Goal: Check status: Check status

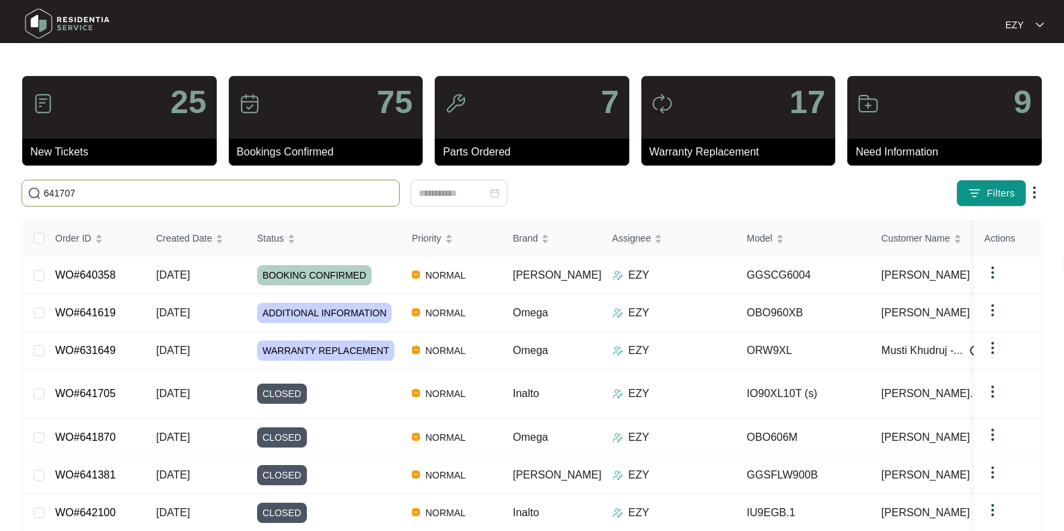
type input "641707"
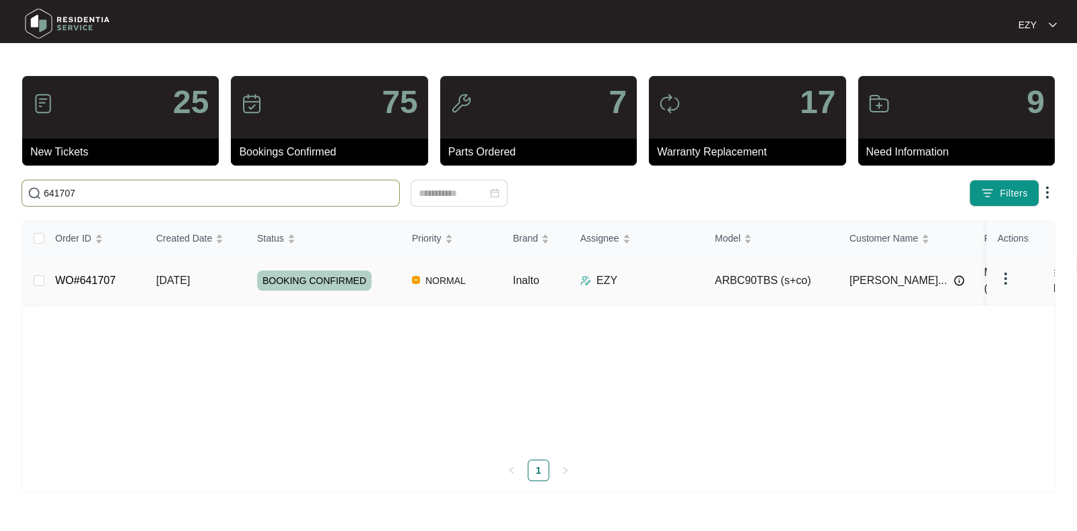
click at [141, 271] on td "WO#641707" at bounding box center [94, 280] width 101 height 49
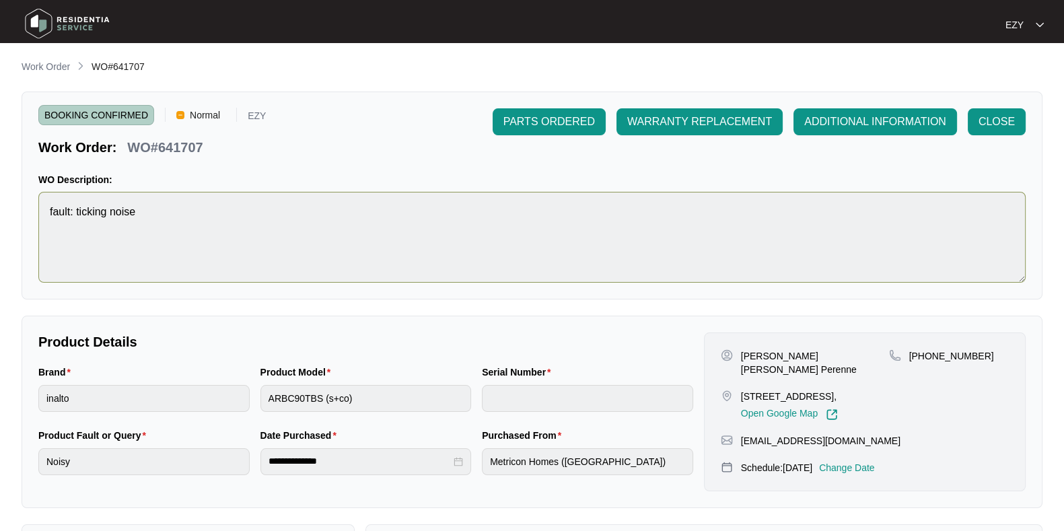
scroll to position [360, 0]
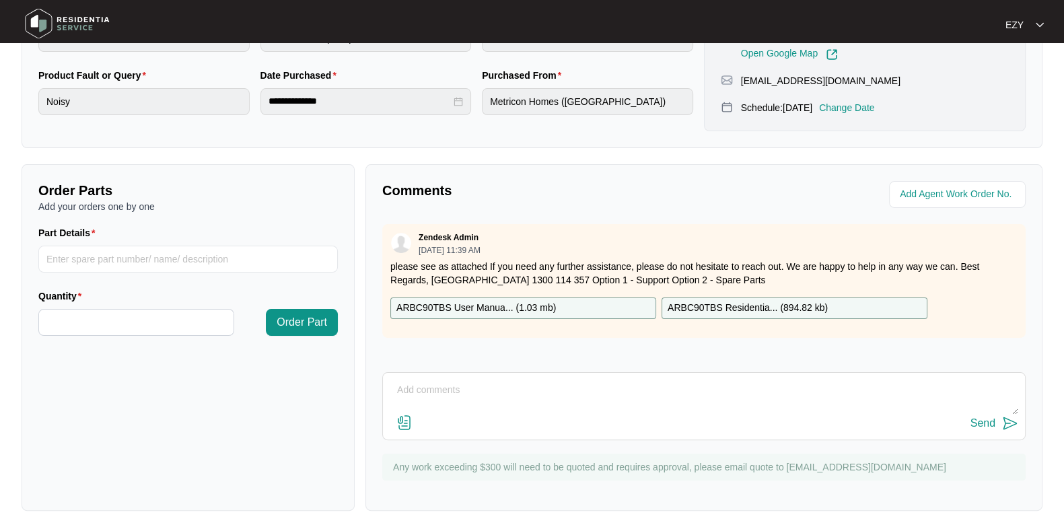
click at [582, 380] on textarea at bounding box center [704, 397] width 629 height 35
paste textarea "Hi team, our technician attended this job - inspected duct at rangehood and fou…"
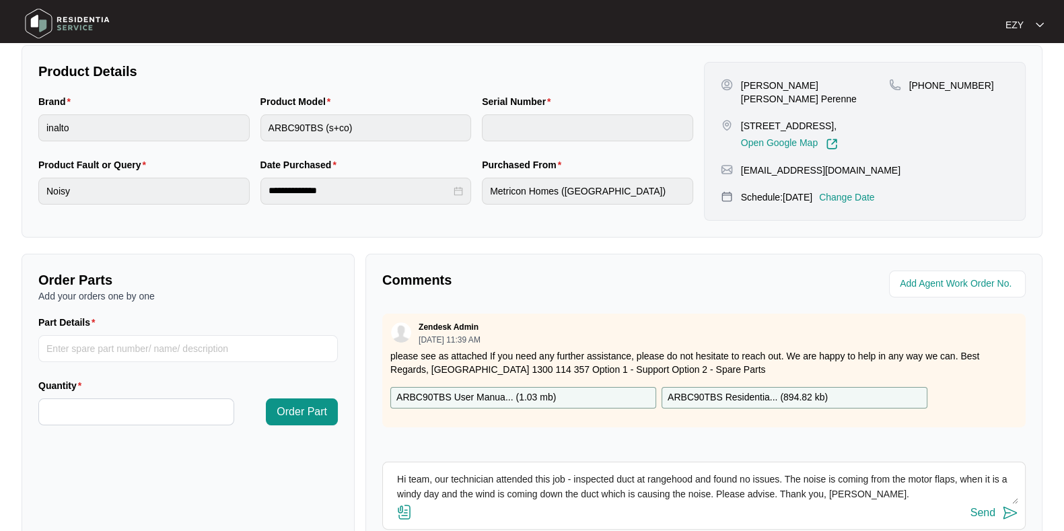
scroll to position [267, 0]
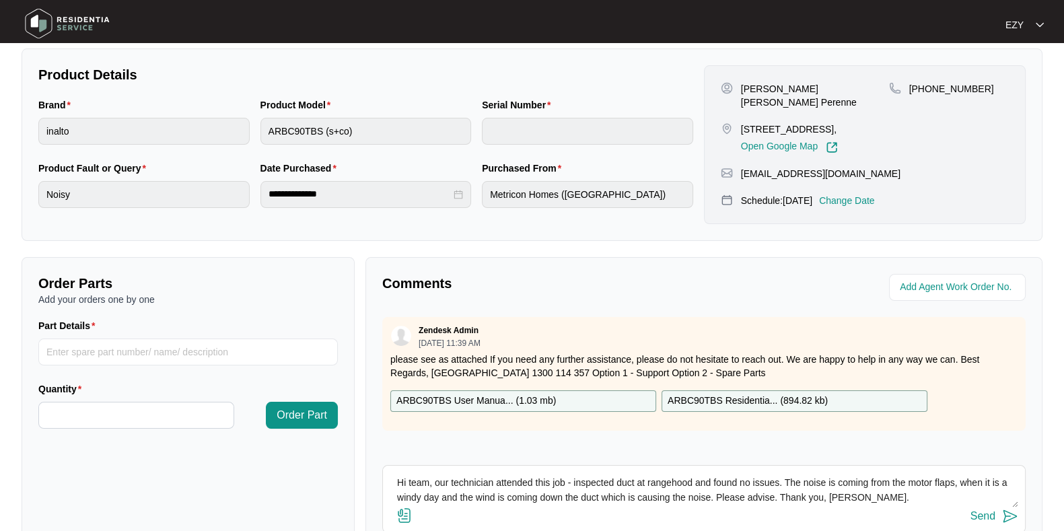
type textarea "Hi team, our technician attended this job - inspected duct at rangehood and fou…"
click at [991, 515] on div "Send" at bounding box center [983, 516] width 25 height 12
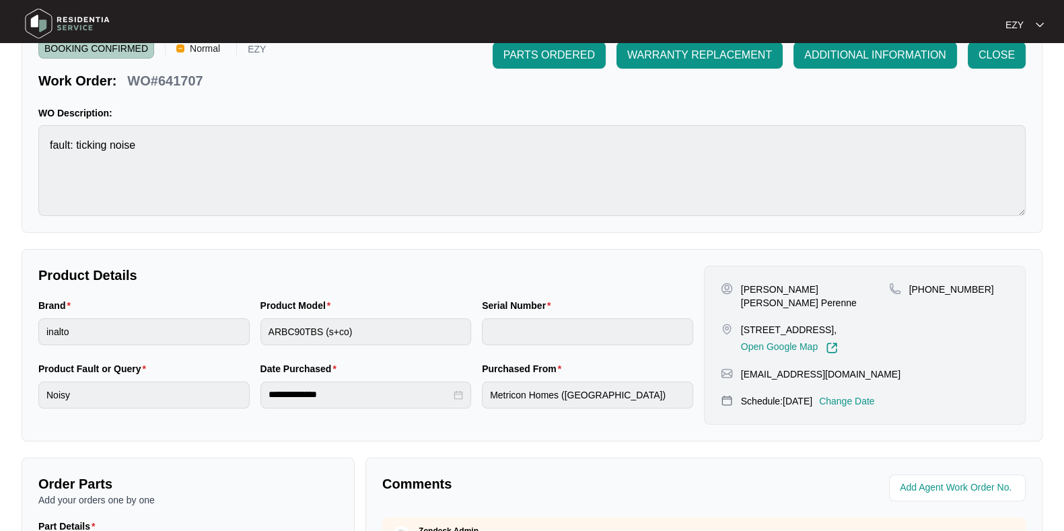
scroll to position [41, 0]
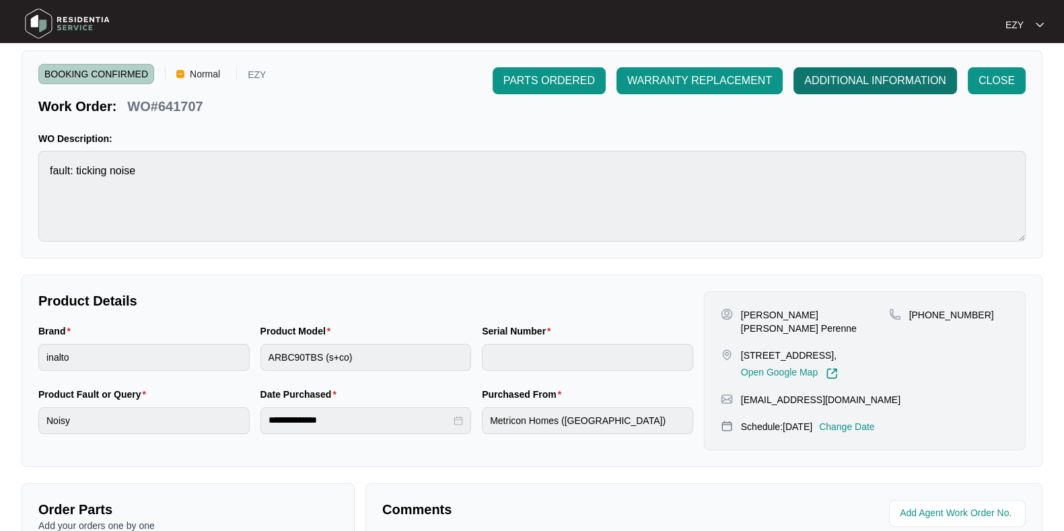
click at [841, 79] on span "ADDITIONAL INFORMATION" at bounding box center [875, 81] width 142 height 16
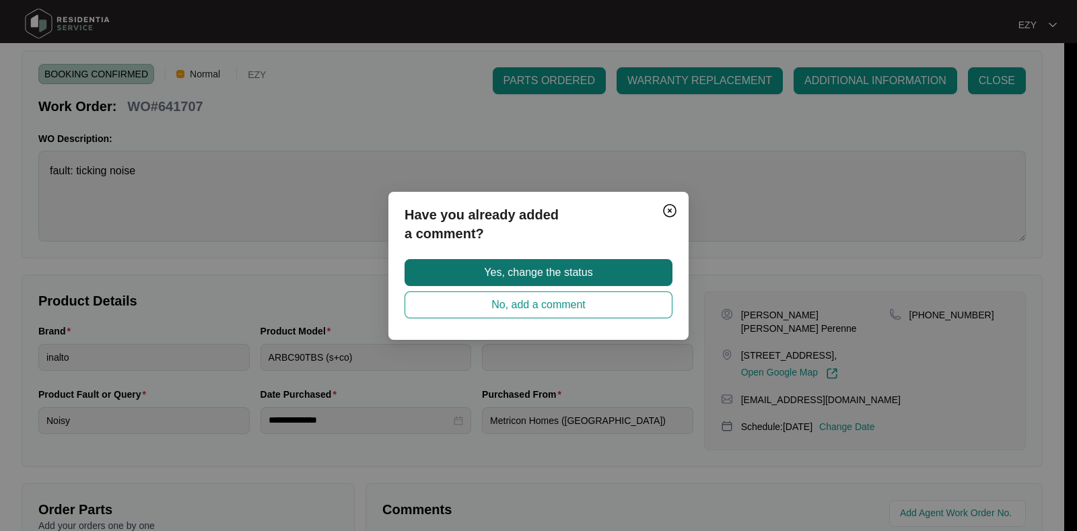
click at [633, 269] on button "Yes, change the status" at bounding box center [539, 272] width 268 height 27
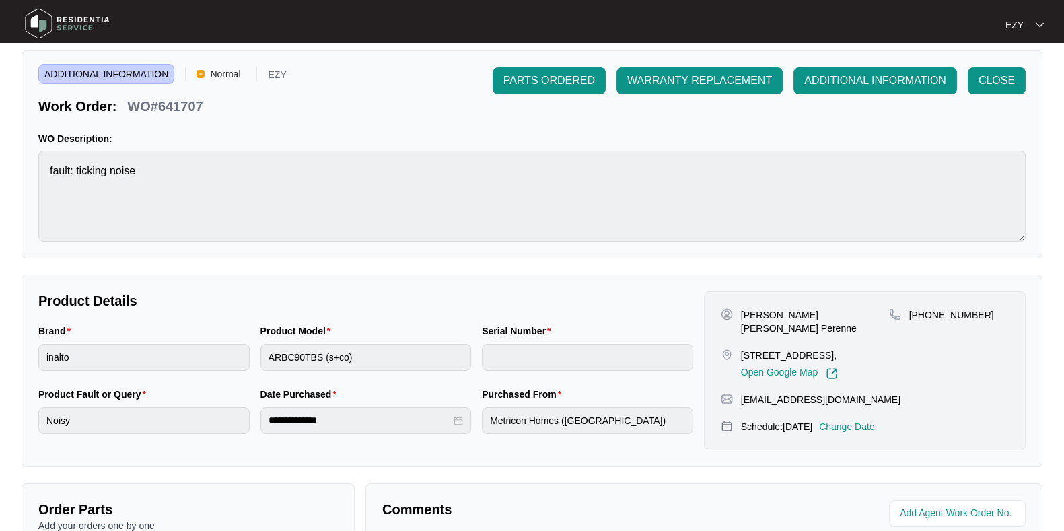
scroll to position [0, 0]
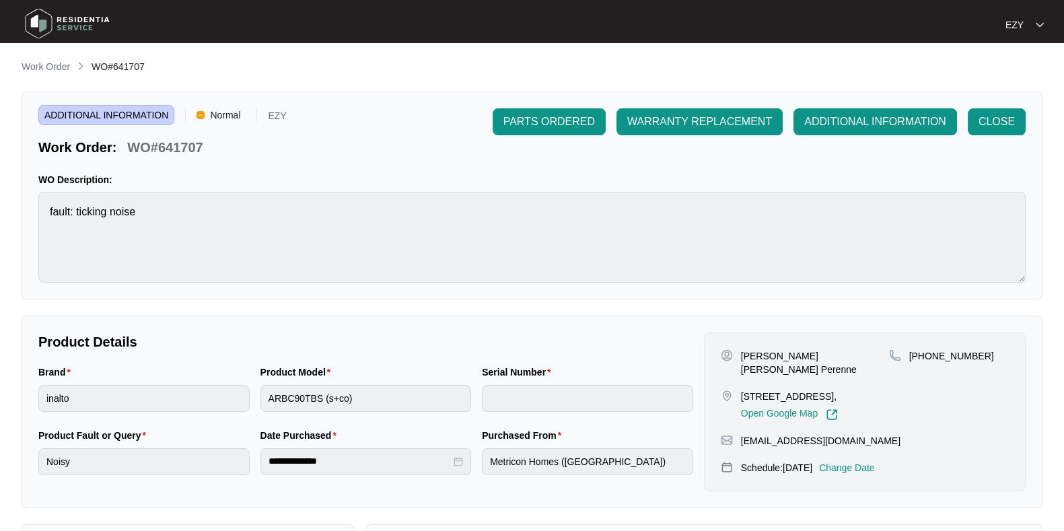
click at [57, 76] on div "**********" at bounding box center [532, 465] width 1021 height 812
click at [55, 67] on p "Work Order" at bounding box center [46, 66] width 48 height 13
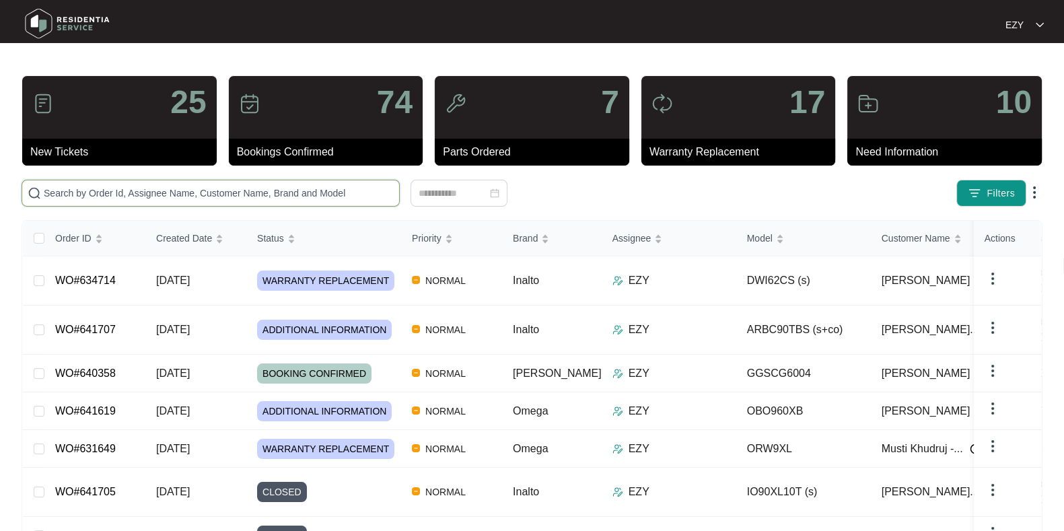
click at [342, 193] on input "text" at bounding box center [219, 193] width 350 height 15
paste input "634714"
type input "634714"
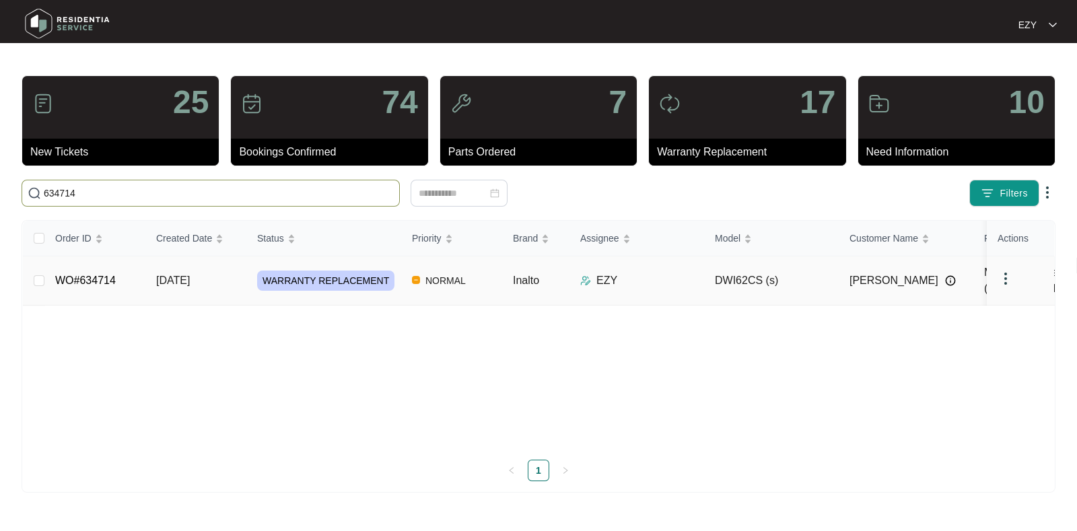
click at [129, 281] on td "WO#634714" at bounding box center [94, 280] width 101 height 49
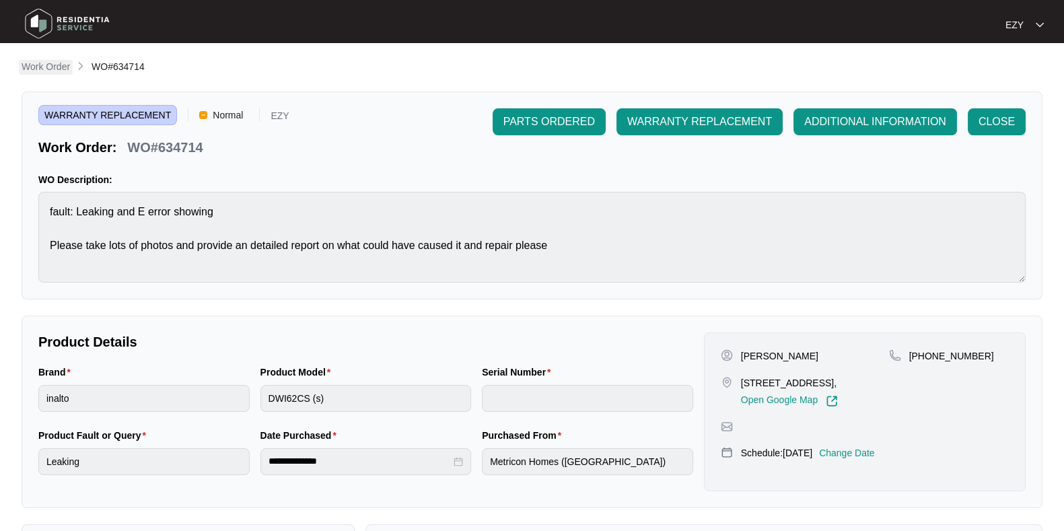
click at [47, 63] on p "Work Order" at bounding box center [46, 66] width 48 height 13
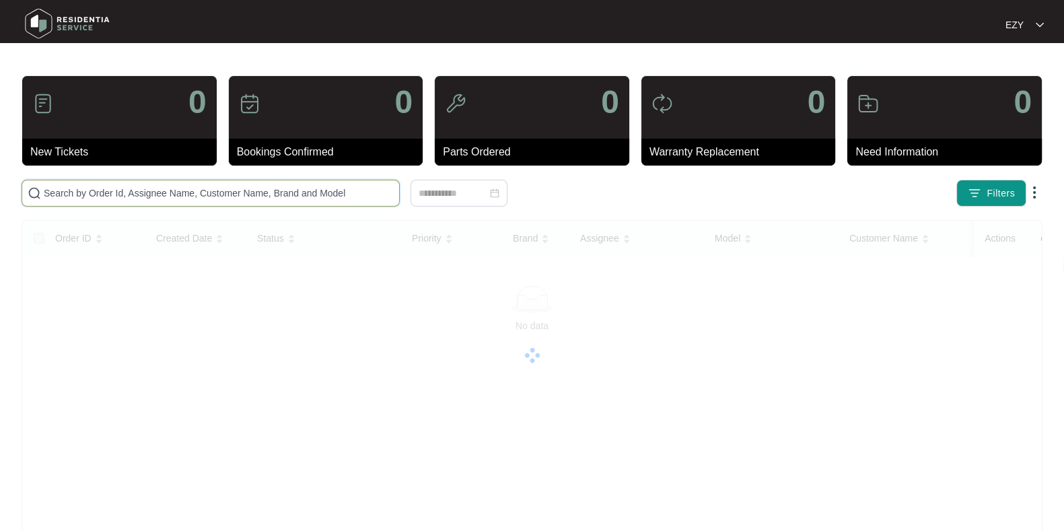
click at [238, 195] on input "text" at bounding box center [219, 193] width 350 height 15
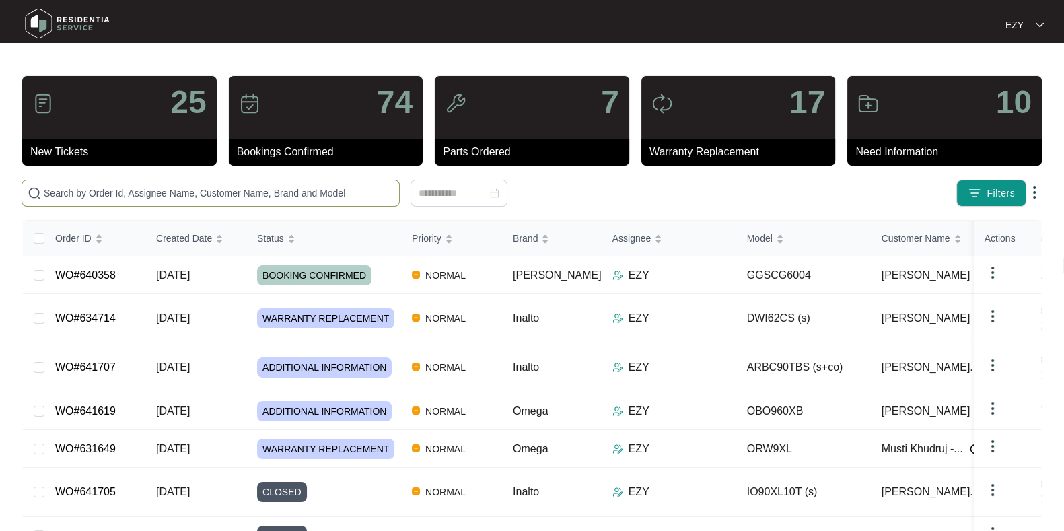
paste input "640358"
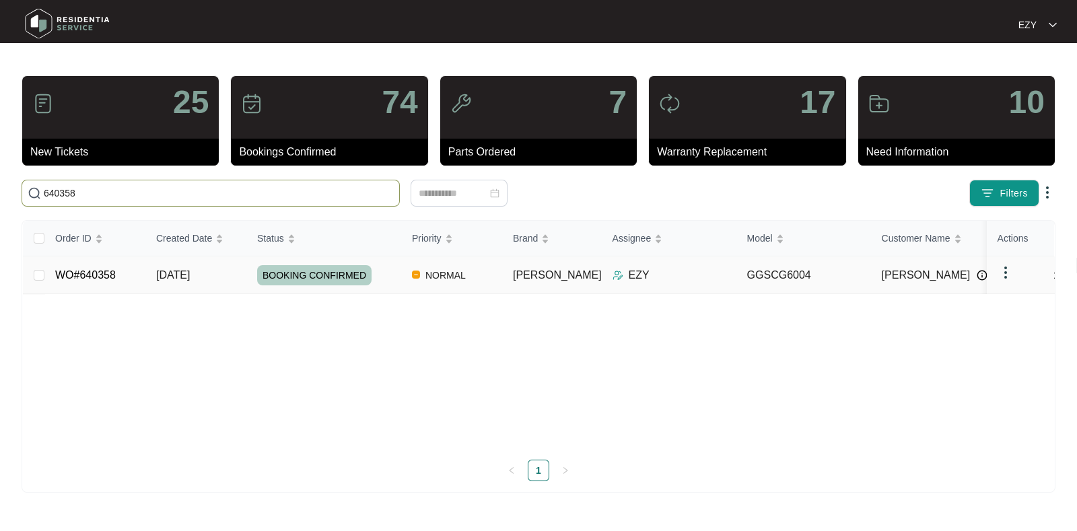
type input "640358"
click at [145, 274] on td "[DATE]" at bounding box center [195, 275] width 101 height 38
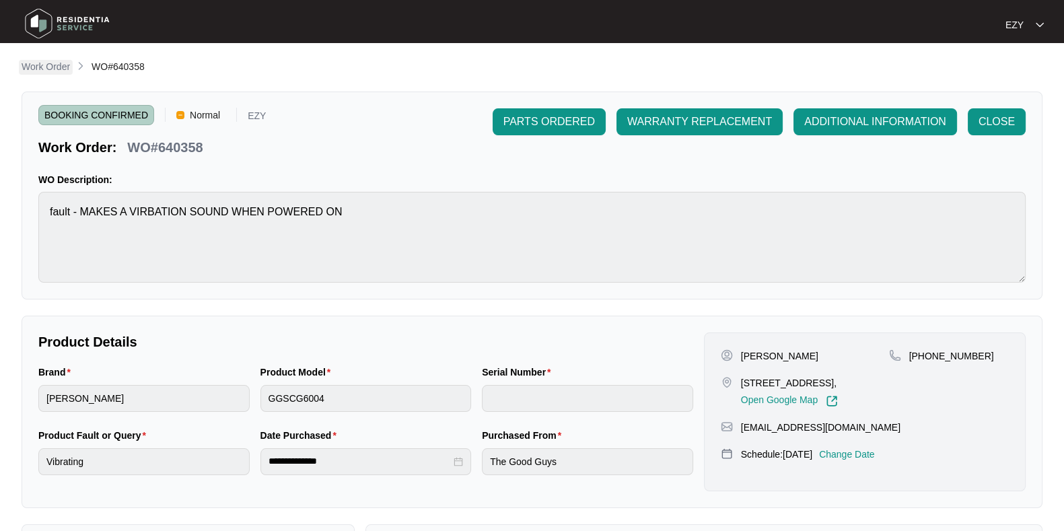
click at [57, 68] on p "Work Order" at bounding box center [46, 66] width 48 height 13
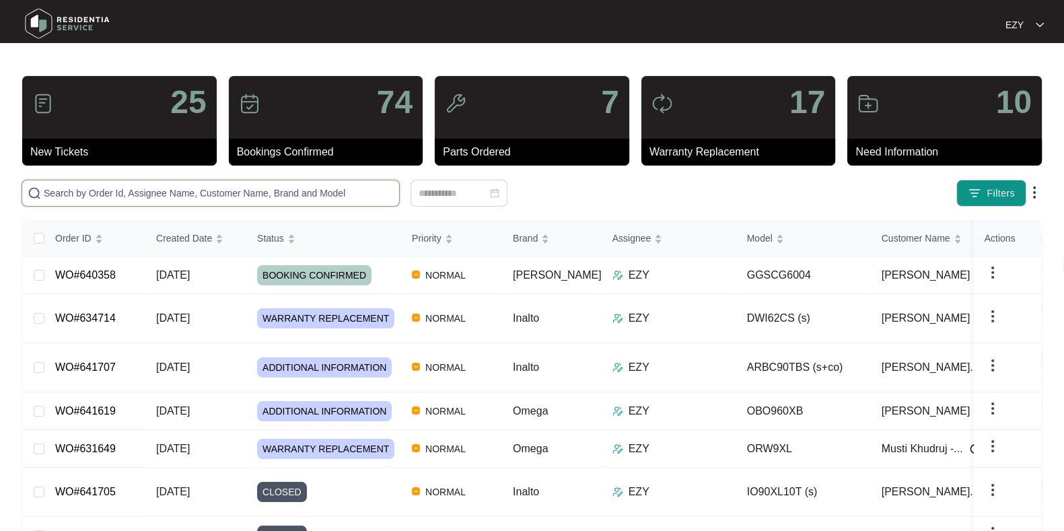
click at [325, 193] on input "text" at bounding box center [219, 193] width 350 height 15
paste input "640358"
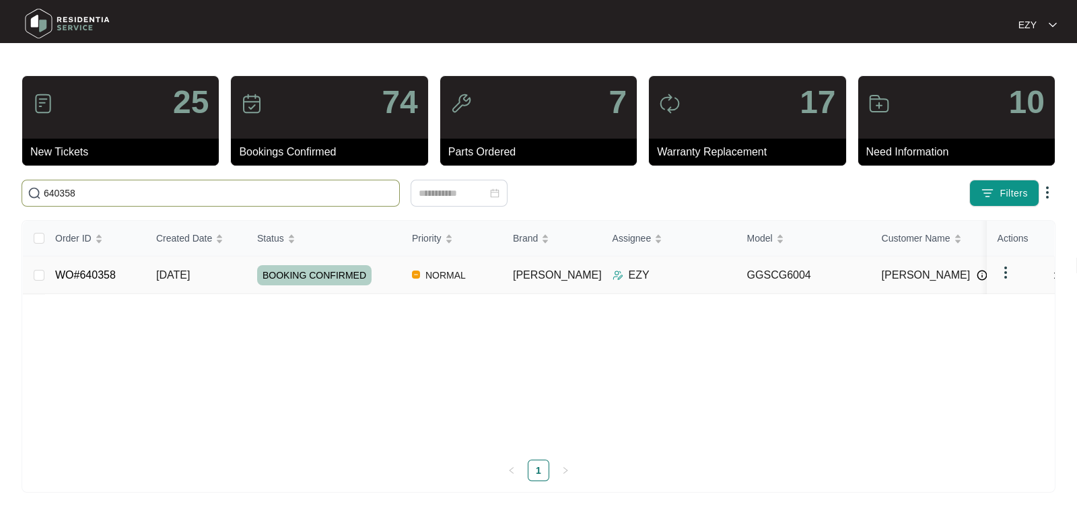
type input "640358"
click at [134, 277] on td "WO#640358" at bounding box center [94, 275] width 101 height 38
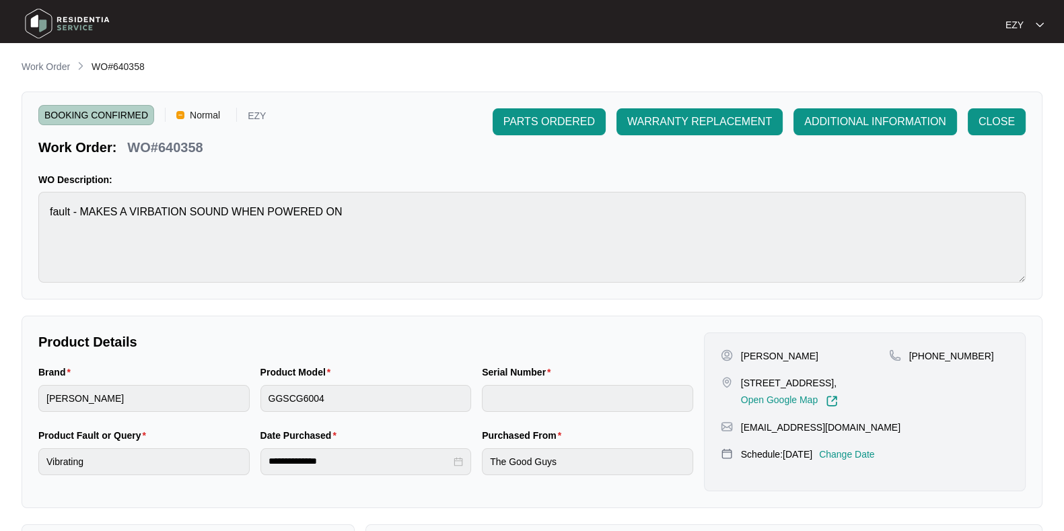
click at [134, 277] on div at bounding box center [532, 265] width 1064 height 531
click at [988, 129] on span "CLOSE" at bounding box center [997, 122] width 36 height 16
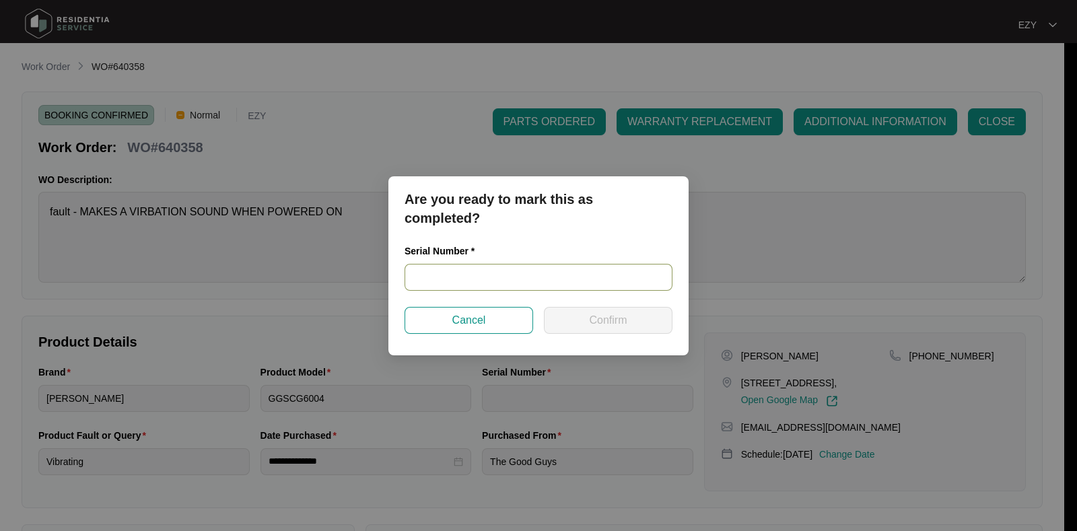
click at [515, 268] on input "text" at bounding box center [539, 277] width 268 height 27
paste input "SGS-210521-E"
type input "SGS-210521-E"
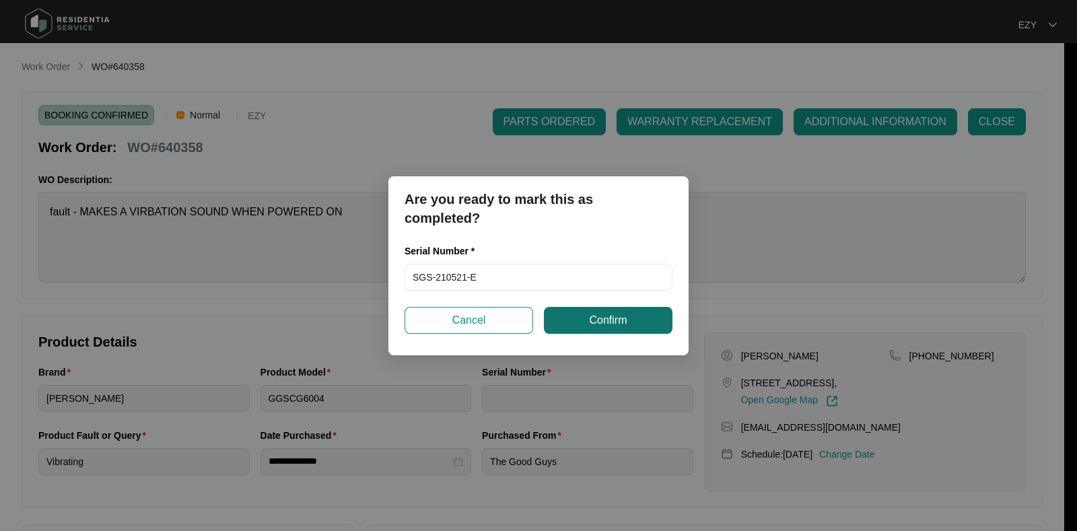
click at [598, 323] on span "Confirm" at bounding box center [608, 320] width 38 height 16
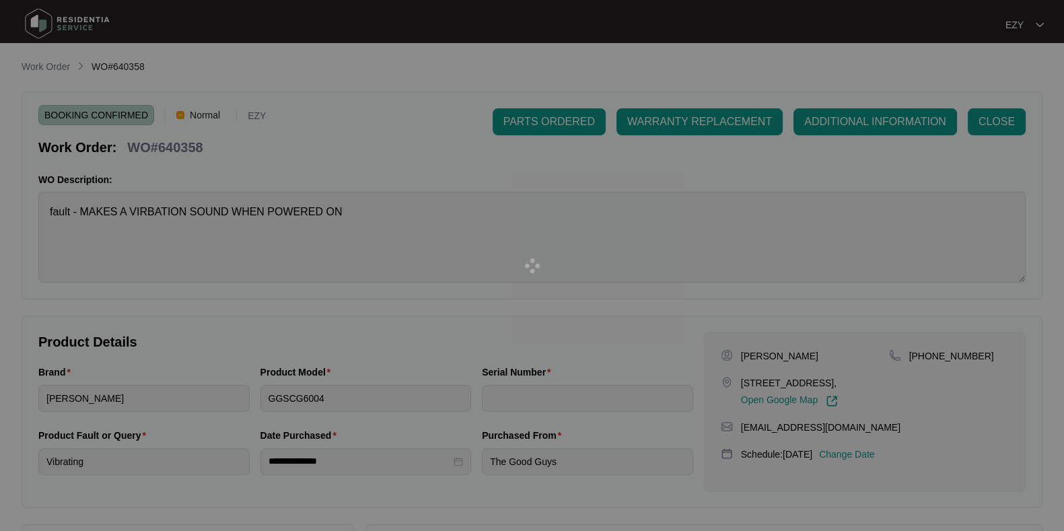
type input "SGS-210521-E"
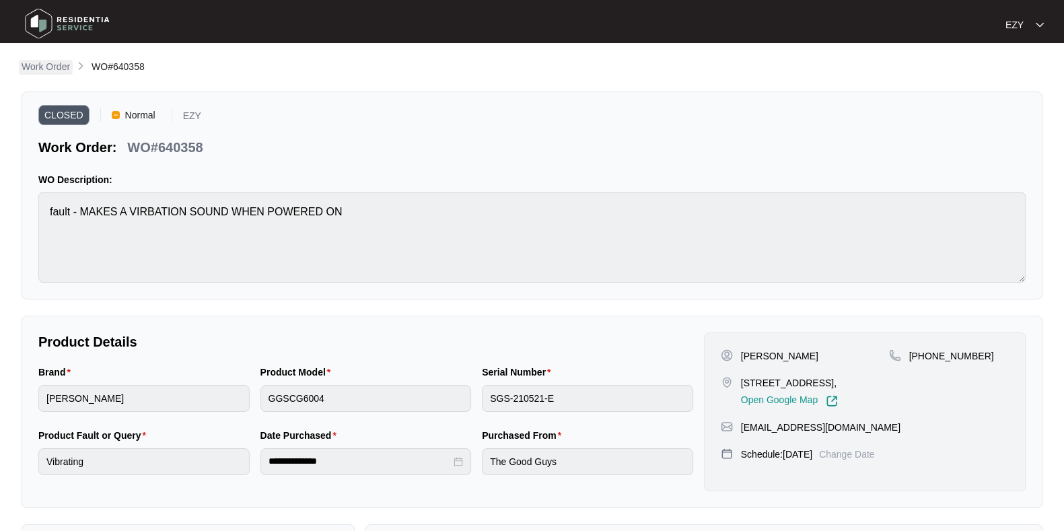
click at [54, 71] on p "Work Order" at bounding box center [46, 66] width 48 height 13
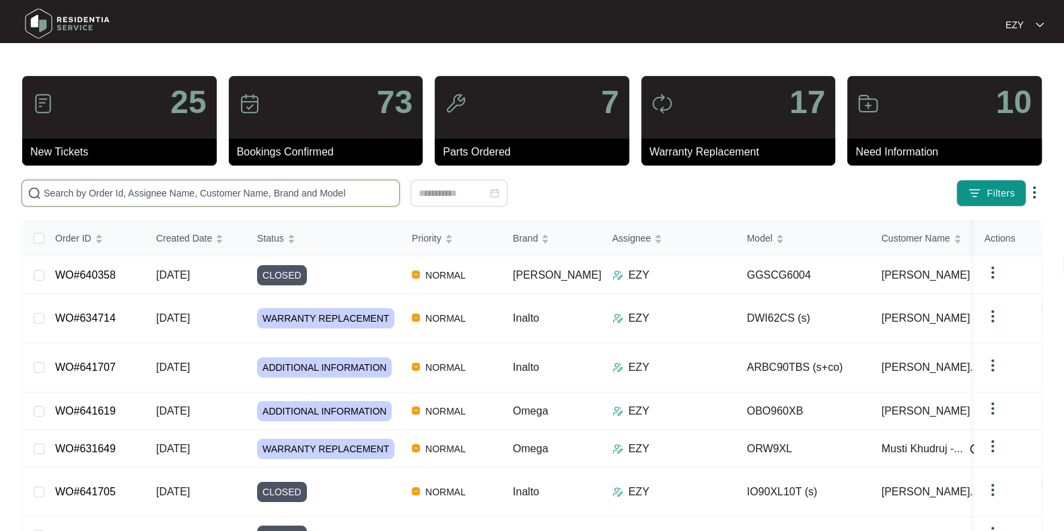
click at [248, 186] on input "text" at bounding box center [219, 193] width 350 height 15
paste input "631649"
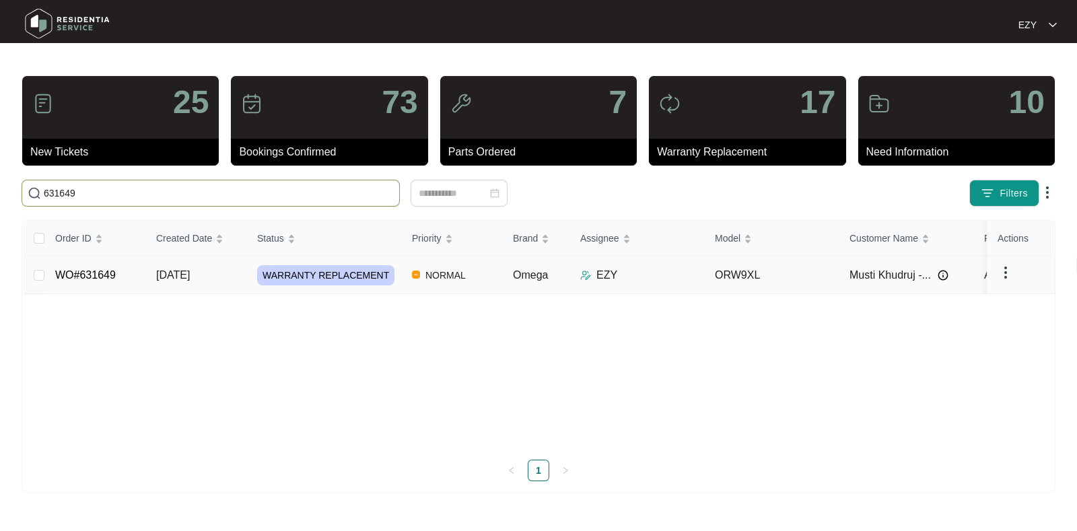
type input "631649"
click at [138, 271] on td "WO#631649" at bounding box center [94, 275] width 101 height 38
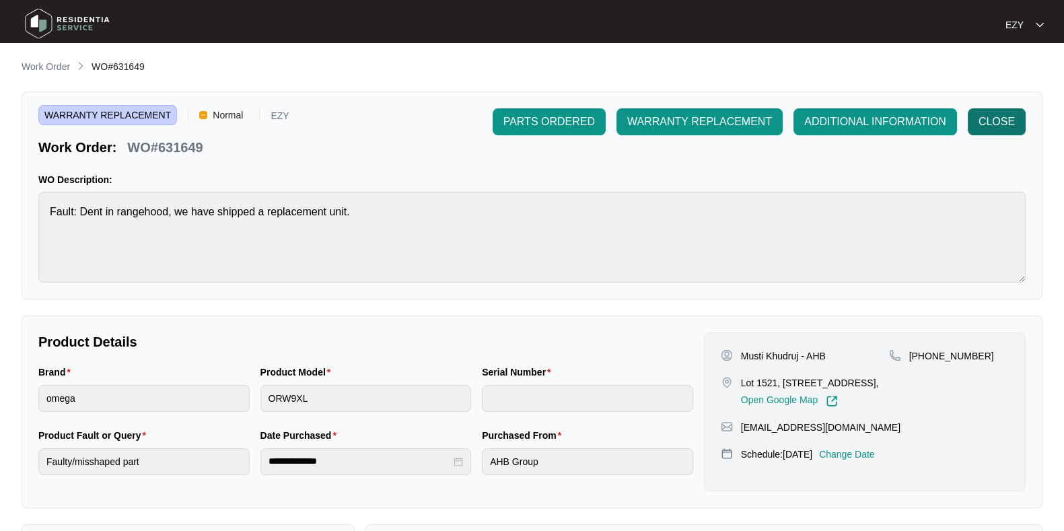
click at [1006, 123] on span "CLOSE" at bounding box center [997, 122] width 36 height 16
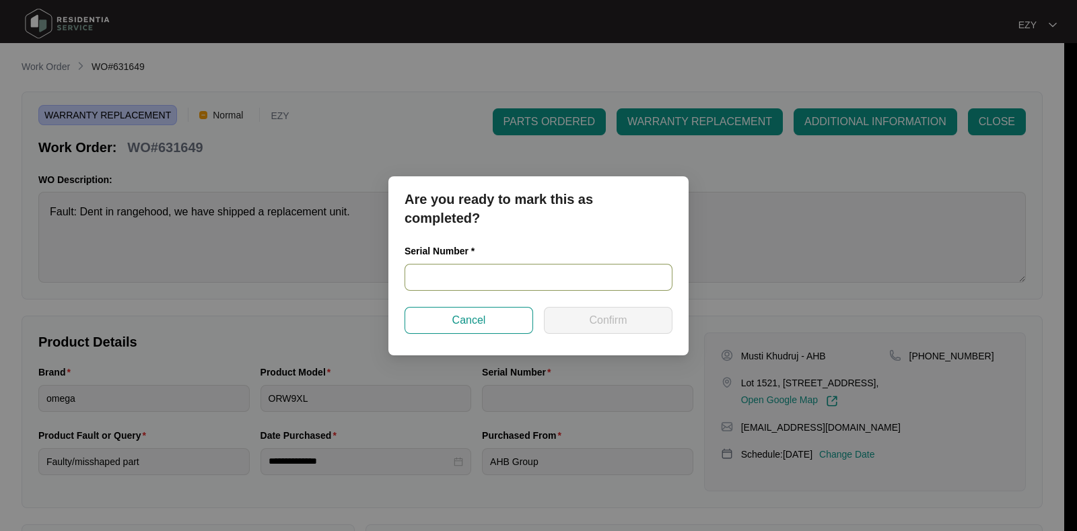
click at [472, 283] on input "text" at bounding box center [539, 277] width 268 height 27
paste input "ORW9XLA T241000425"
type input "ORW9XLA T241000425"
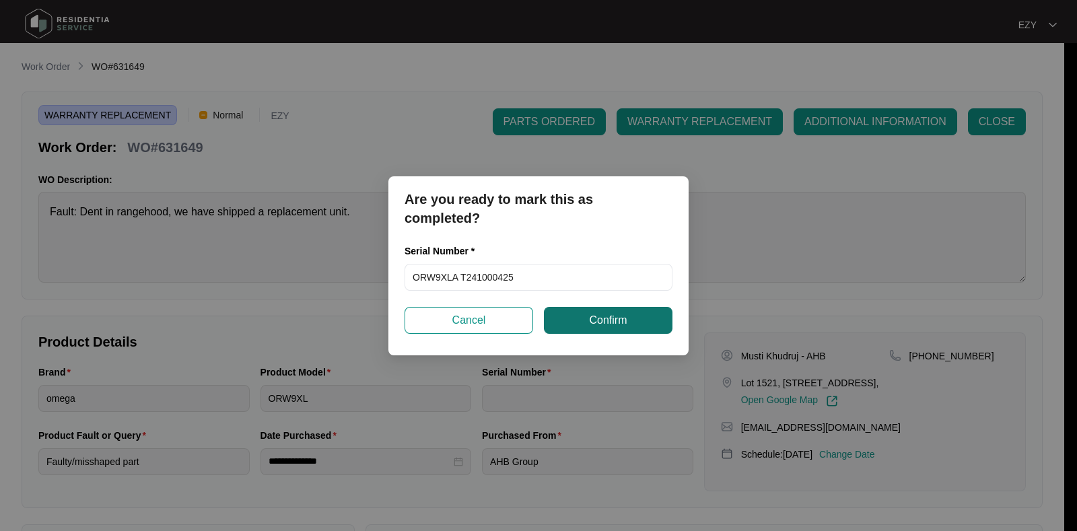
click at [609, 320] on span "Confirm" at bounding box center [608, 320] width 38 height 16
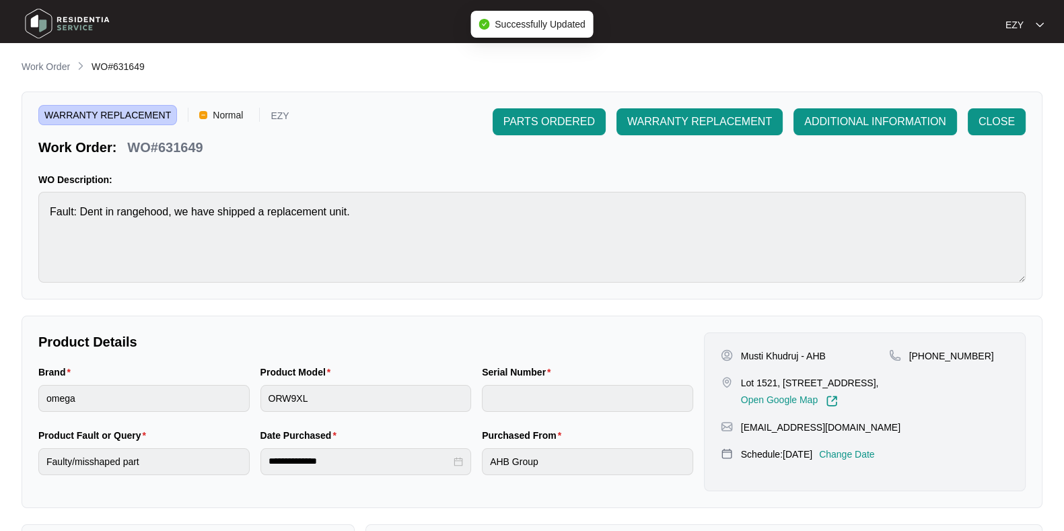
type input "ORW9XLA T241000425"
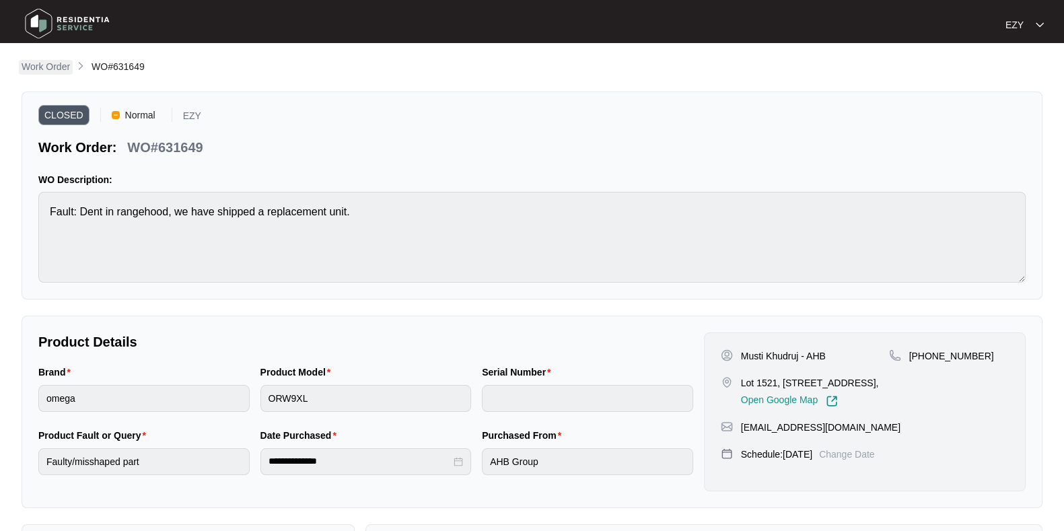
click at [28, 70] on p "Work Order" at bounding box center [46, 66] width 48 height 13
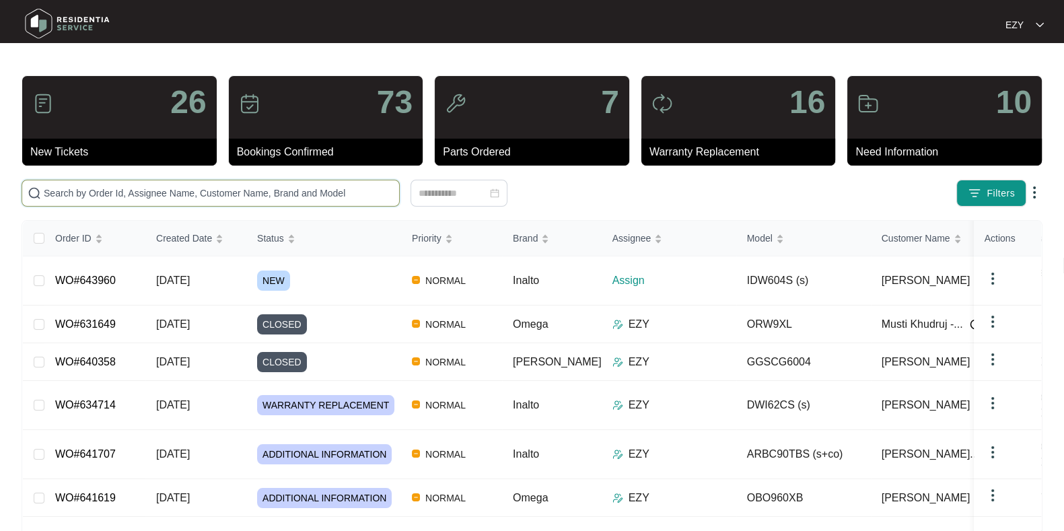
click at [299, 190] on input "text" at bounding box center [219, 193] width 350 height 15
paste input "637960"
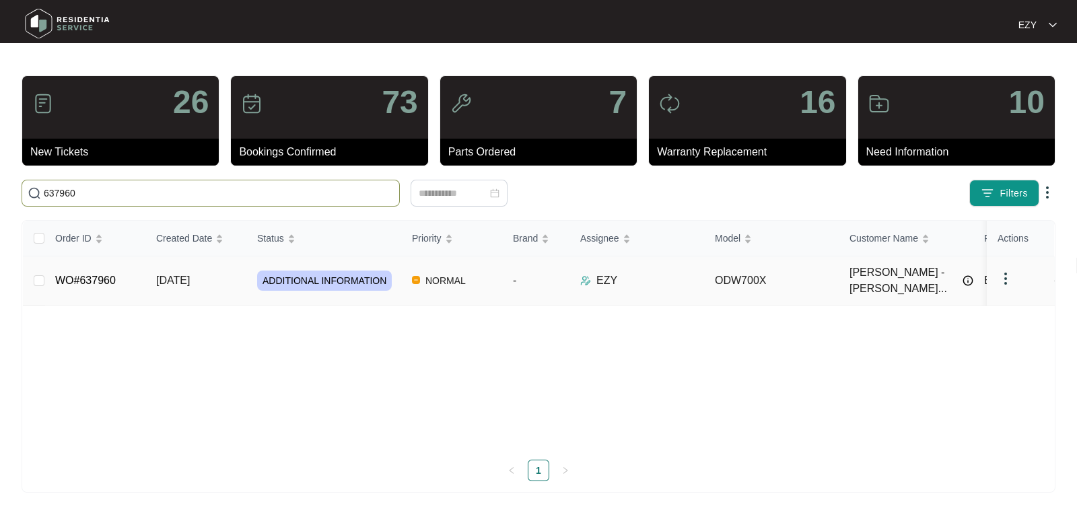
type input "637960"
click at [127, 275] on td "WO#637960" at bounding box center [94, 280] width 101 height 49
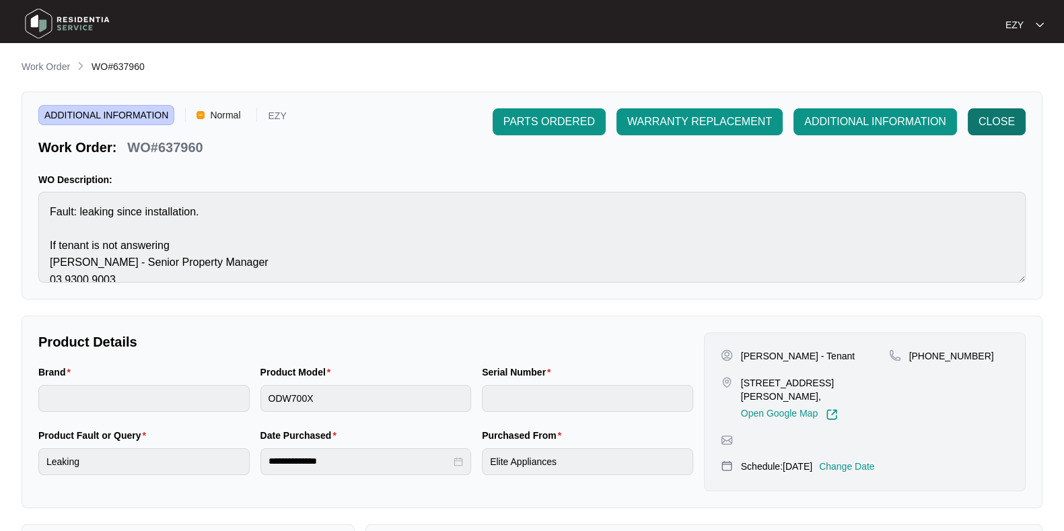
click at [979, 123] on span "CLOSE" at bounding box center [997, 122] width 36 height 16
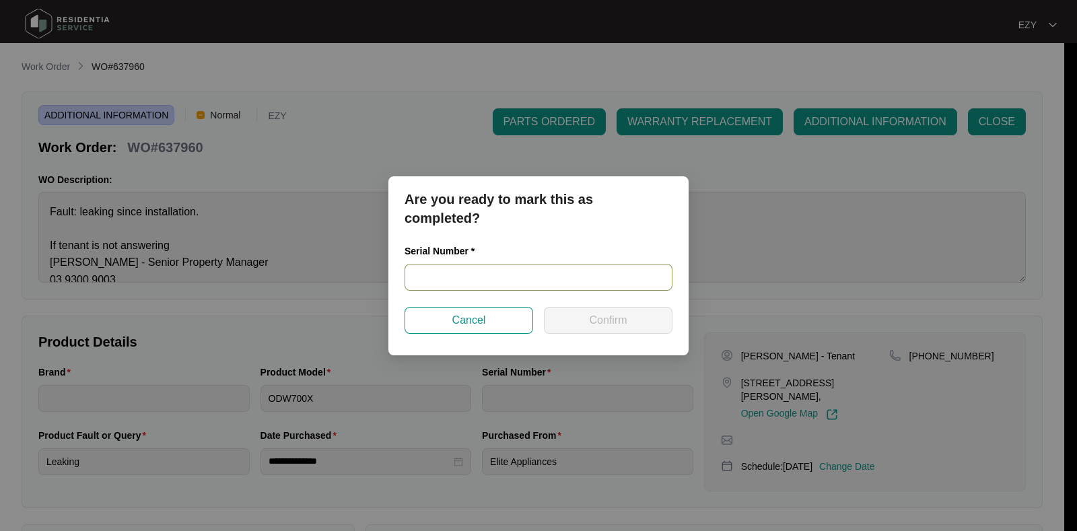
click at [429, 287] on input "text" at bounding box center [539, 277] width 268 height 27
paste input "24054289010200041"
type input "24054289010200041"
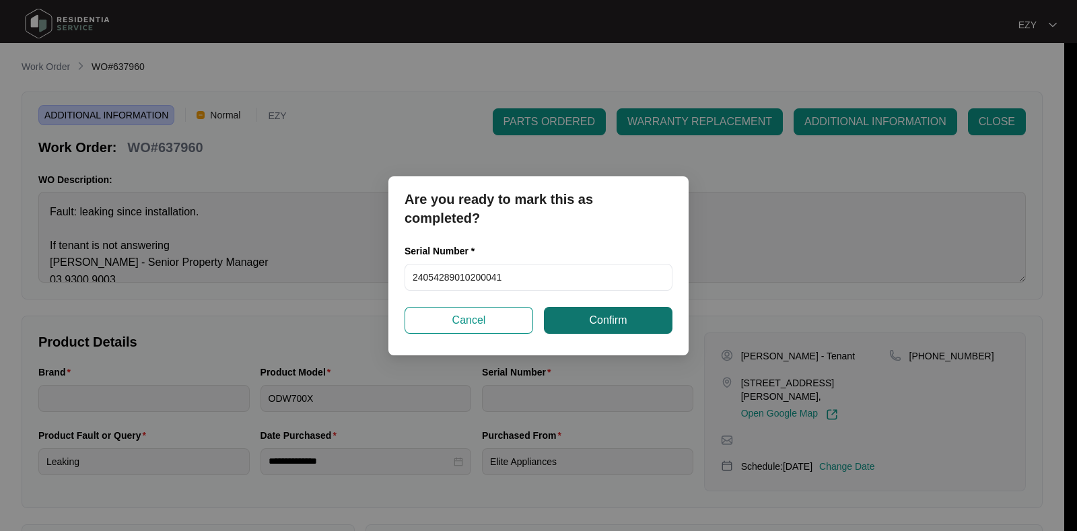
click at [596, 318] on span "Confirm" at bounding box center [608, 320] width 38 height 16
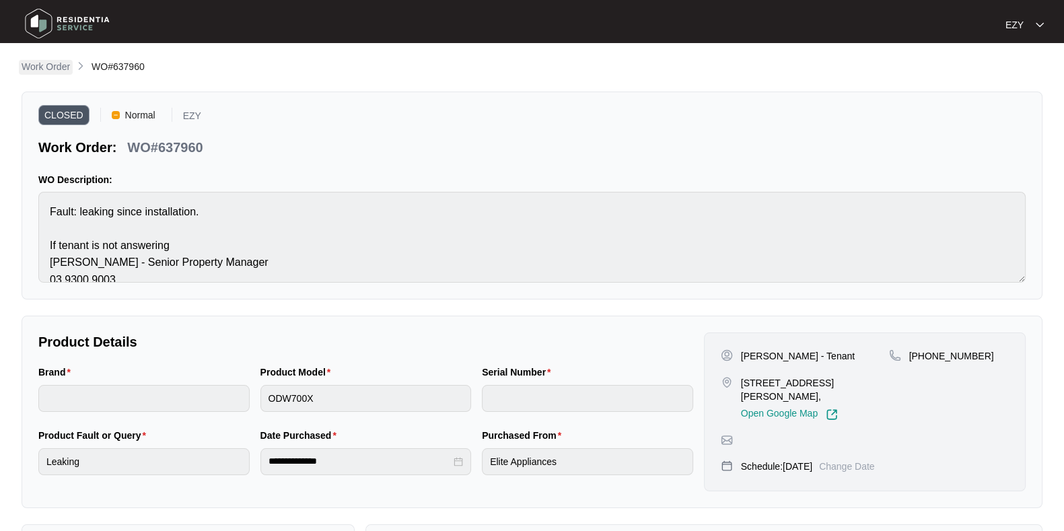
click at [34, 69] on p "Work Order" at bounding box center [46, 66] width 48 height 13
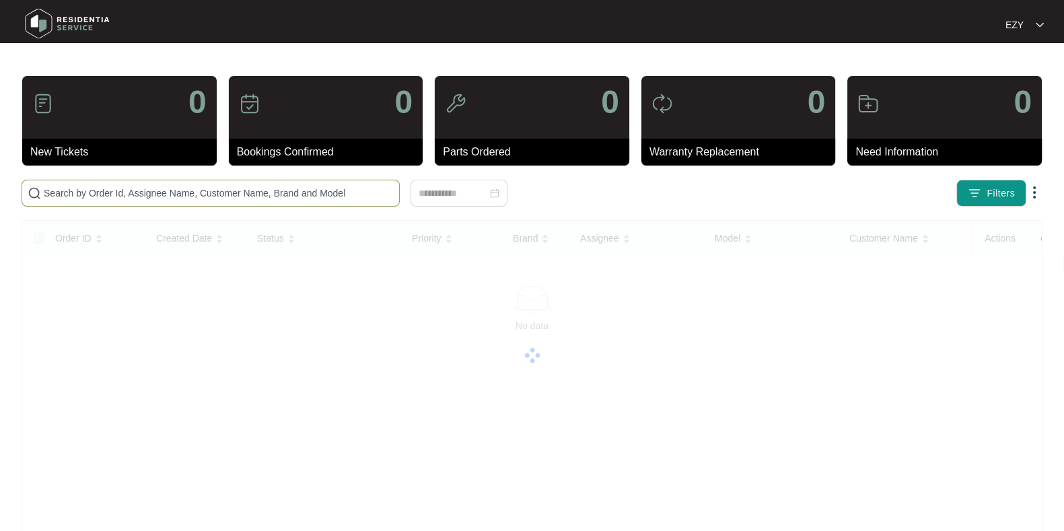
click at [197, 201] on span at bounding box center [211, 193] width 378 height 27
paste input "64150"
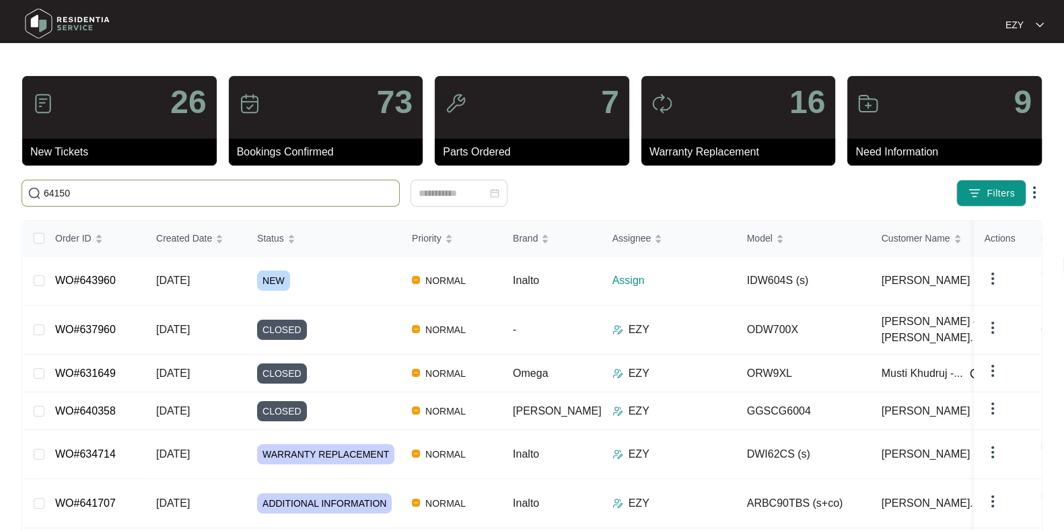
click at [296, 199] on input "64150" at bounding box center [219, 193] width 350 height 15
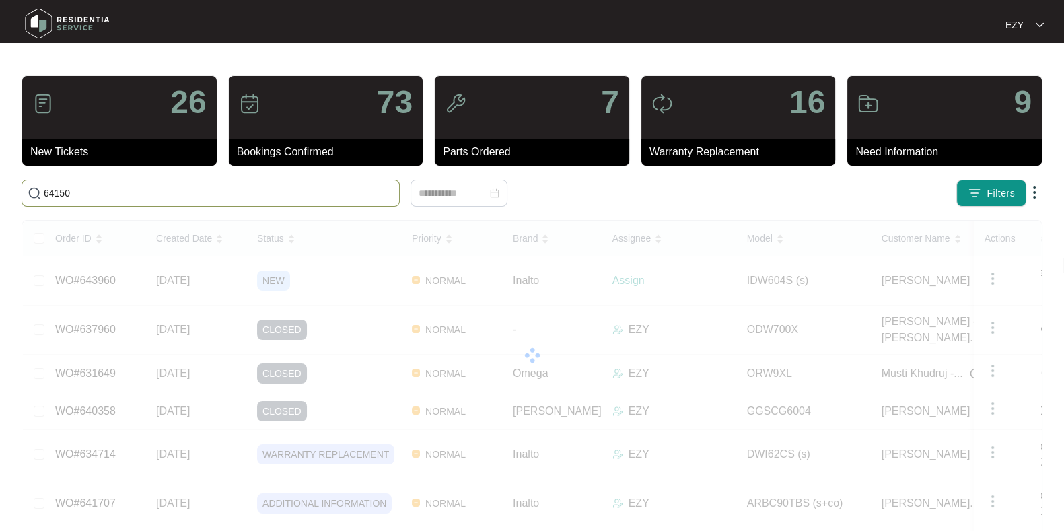
click at [136, 200] on span "64150" at bounding box center [211, 193] width 378 height 27
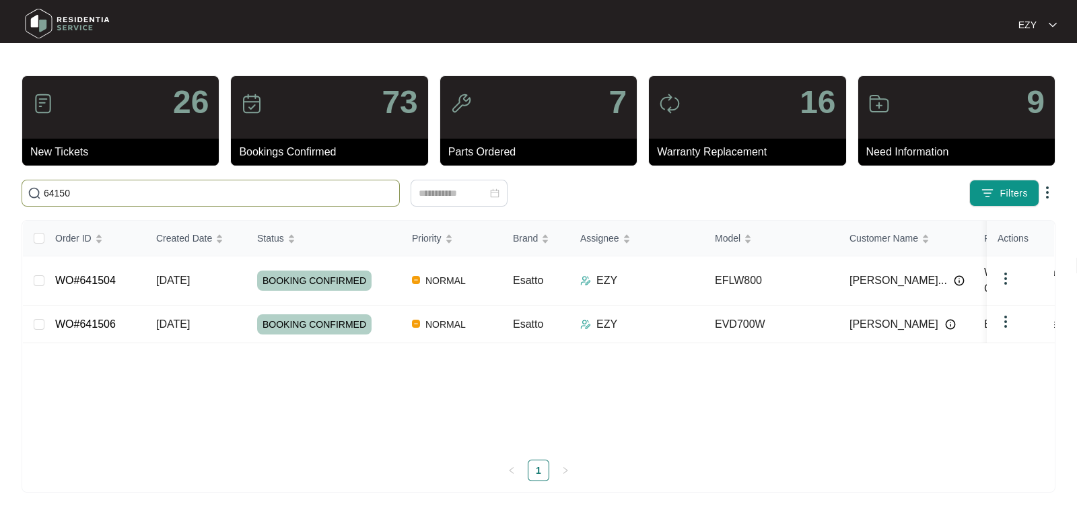
click at [128, 197] on input "64150" at bounding box center [219, 193] width 350 height 15
paste input "6"
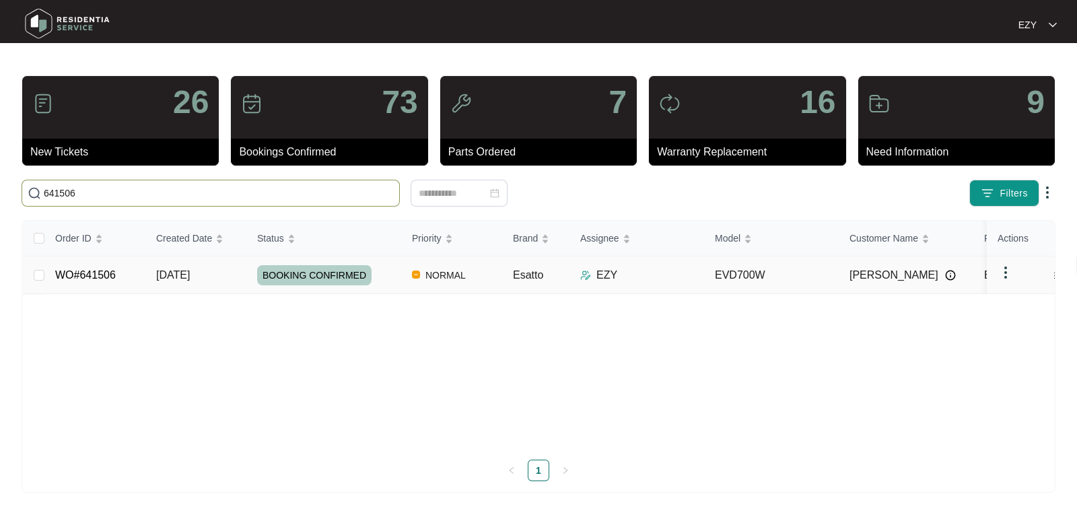
drag, startPoint x: 128, startPoint y: 197, endPoint x: 121, endPoint y: 282, distance: 85.7
click at [121, 282] on div "26 New Tickets 73 Bookings Confirmed 7 Parts Ordered 16 Warranty Replacement 9 …" at bounding box center [539, 283] width 1034 height 417
type input "641506"
click at [101, 273] on link "WO#641506" at bounding box center [85, 274] width 61 height 11
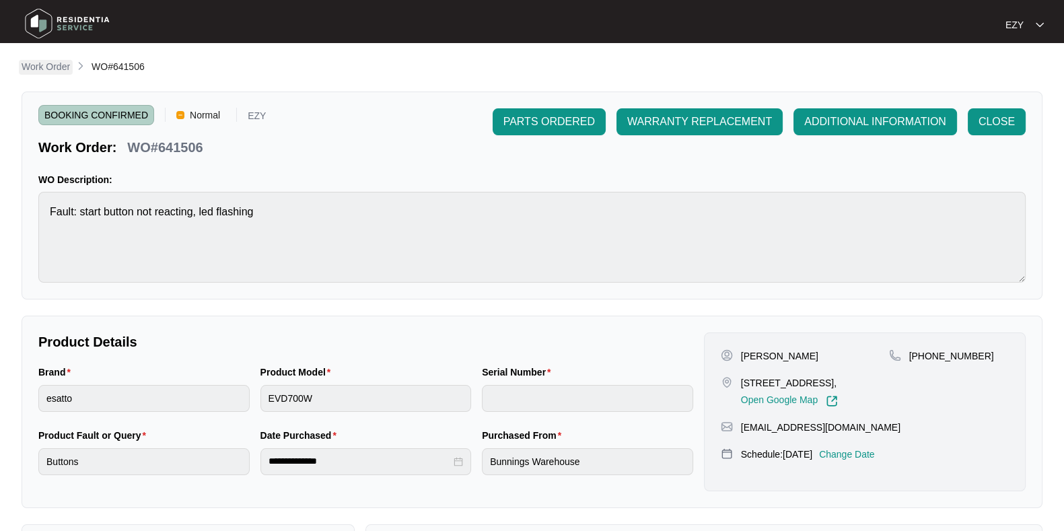
click at [34, 71] on p "Work Order" at bounding box center [46, 66] width 48 height 13
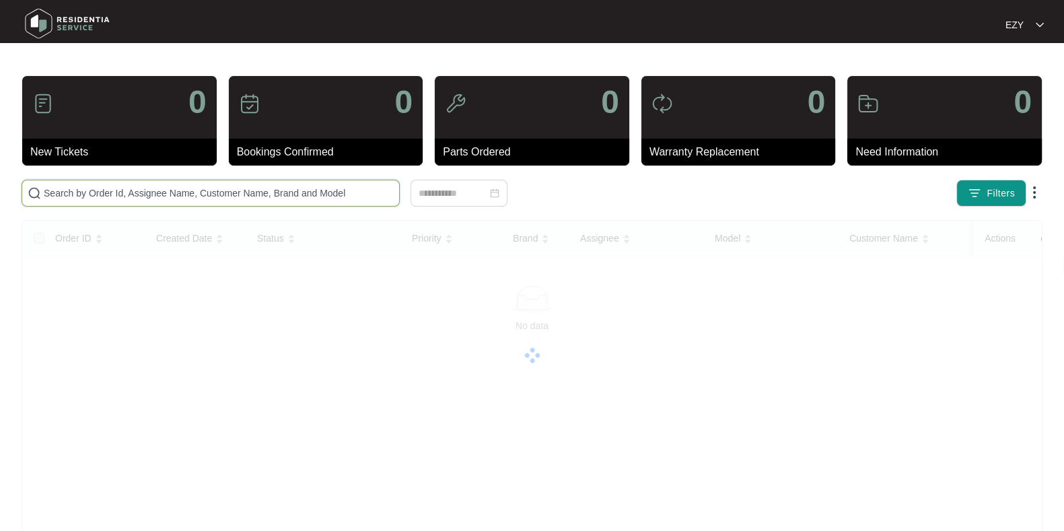
click at [259, 186] on input "text" at bounding box center [219, 193] width 350 height 15
paste input "641506"
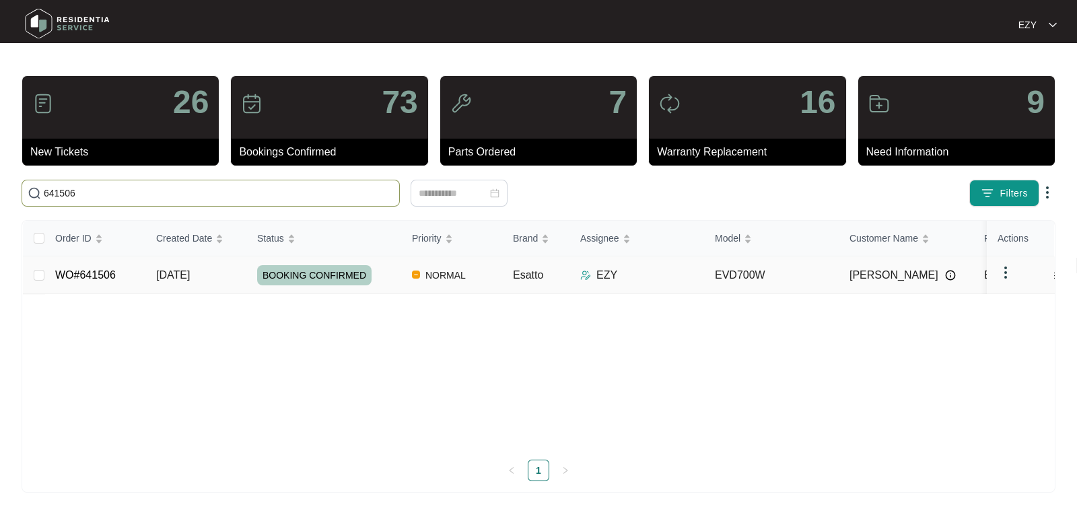
type input "641506"
click at [136, 272] on td "WO#641506" at bounding box center [94, 275] width 101 height 38
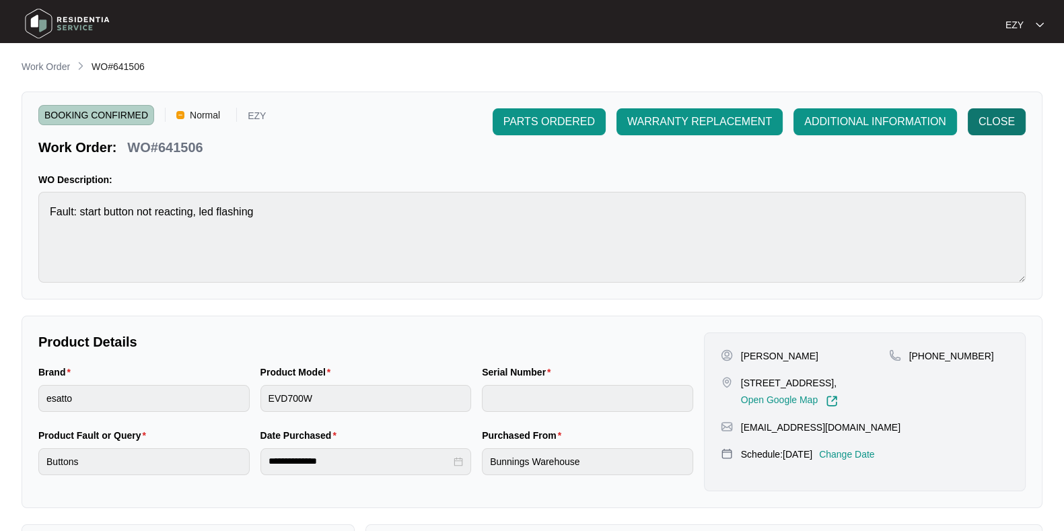
click at [1000, 131] on button "CLOSE" at bounding box center [997, 121] width 58 height 27
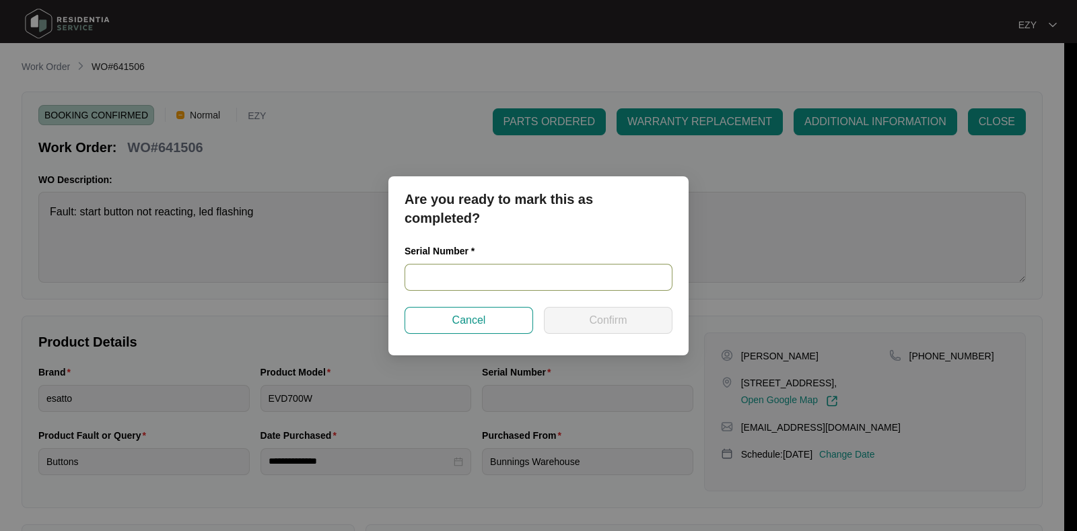
click at [479, 267] on input "text" at bounding box center [539, 277] width 268 height 27
paste input "540S9516301A2045L00144"
type input "540S9516301A2045L00144"
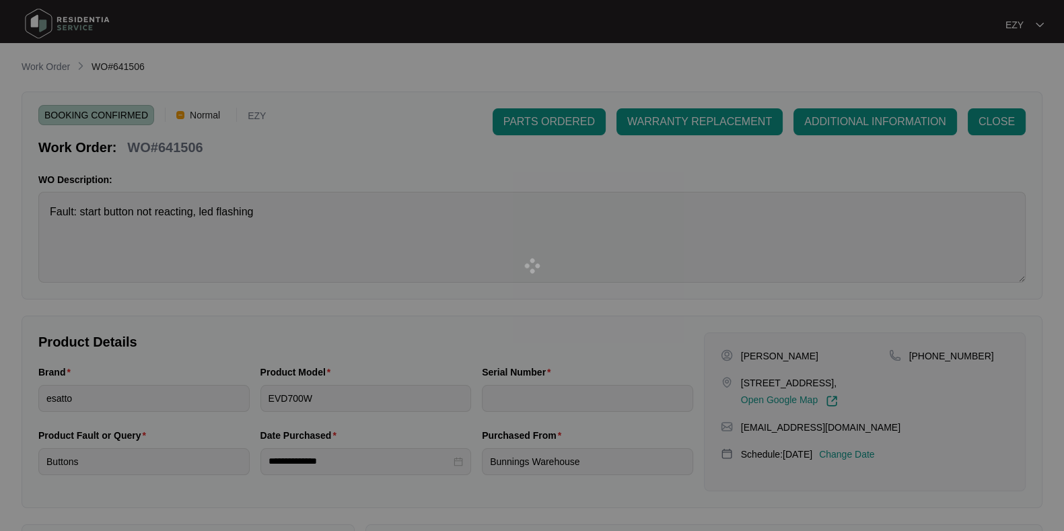
type input "540S9516301A2045L00144"
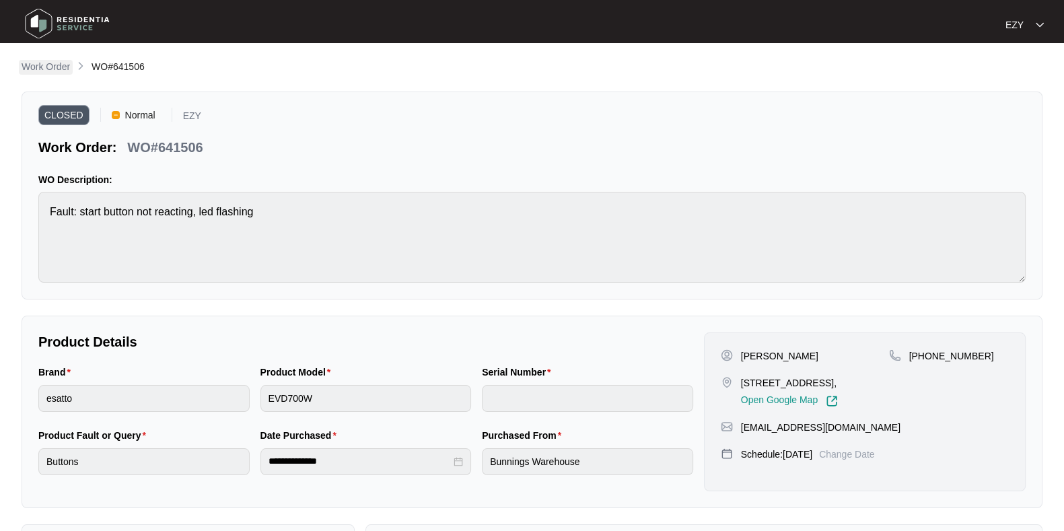
click at [56, 69] on p "Work Order" at bounding box center [46, 66] width 48 height 13
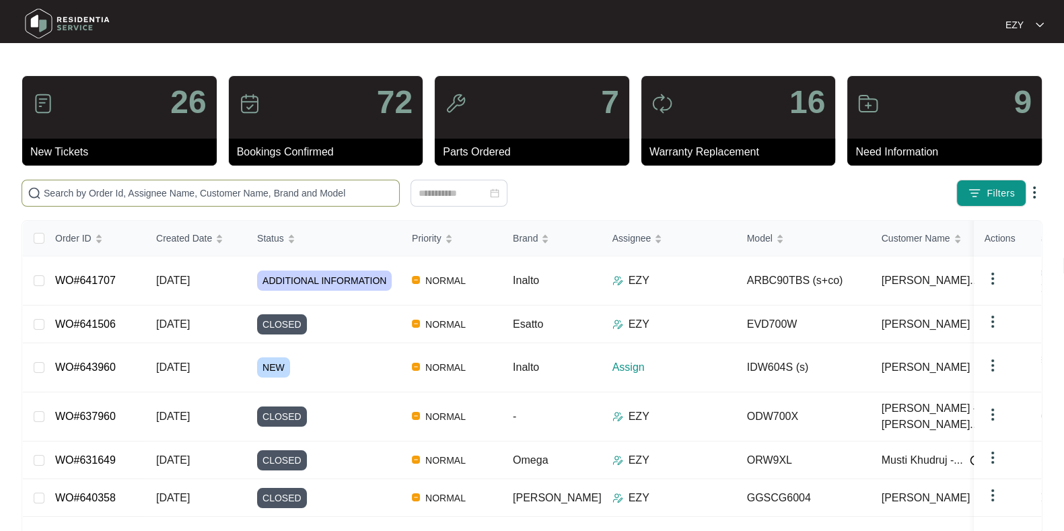
click at [135, 193] on input "text" at bounding box center [219, 193] width 350 height 15
paste input "634714"
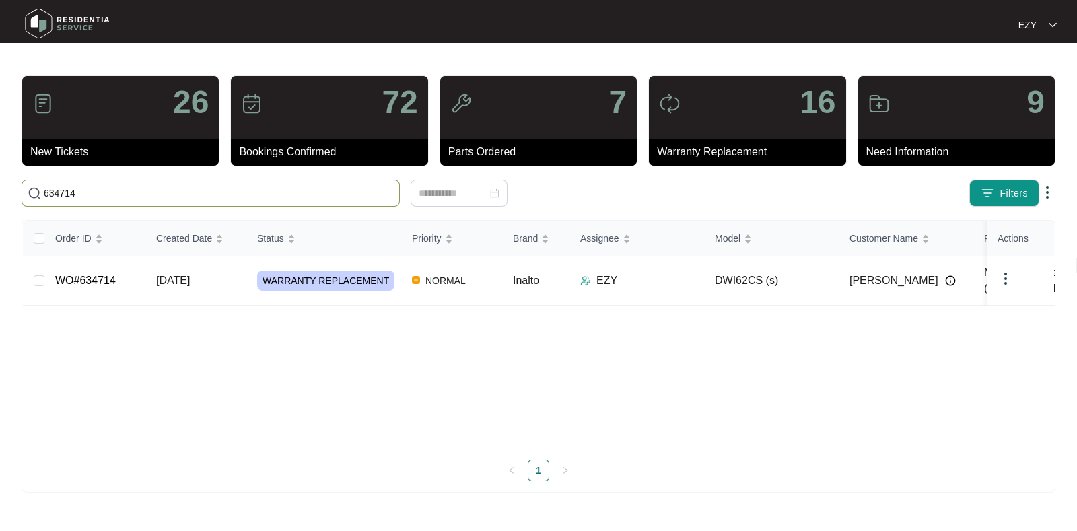
type input "634714"
click at [129, 275] on td "WO#634714" at bounding box center [94, 280] width 101 height 49
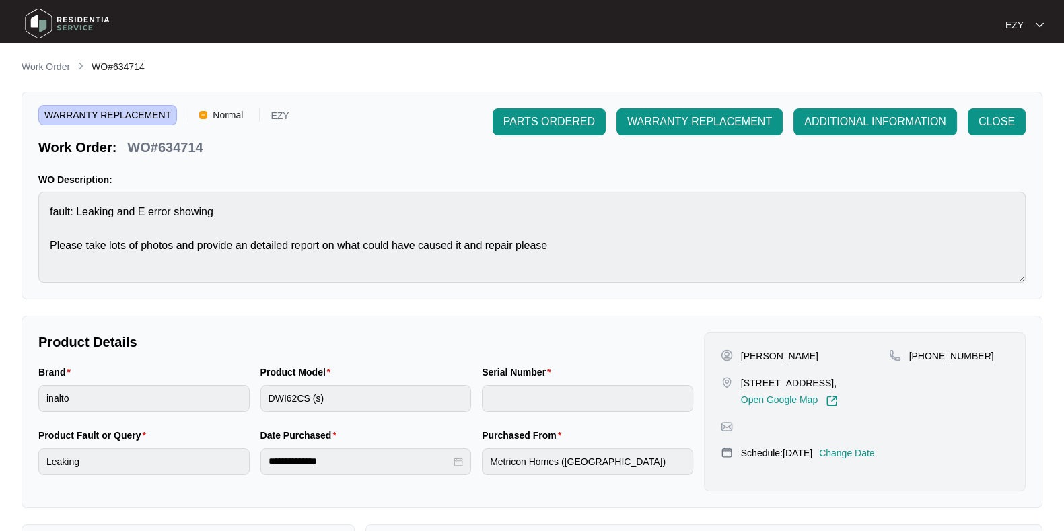
click at [855, 460] on p "Change Date" at bounding box center [847, 452] width 56 height 13
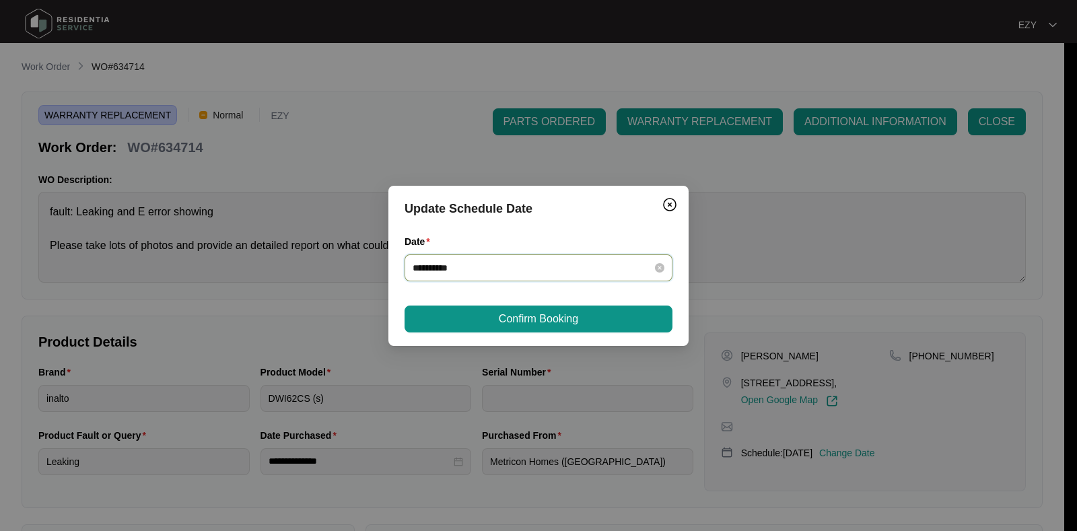
click at [454, 265] on input "**********" at bounding box center [531, 267] width 236 height 15
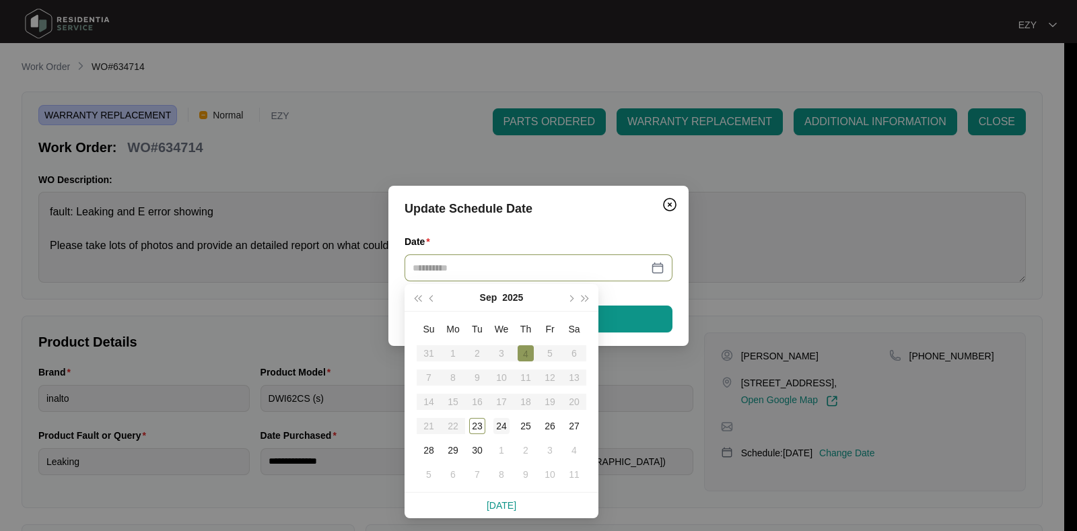
type input "**********"
click at [501, 423] on div "24" at bounding box center [501, 426] width 16 height 16
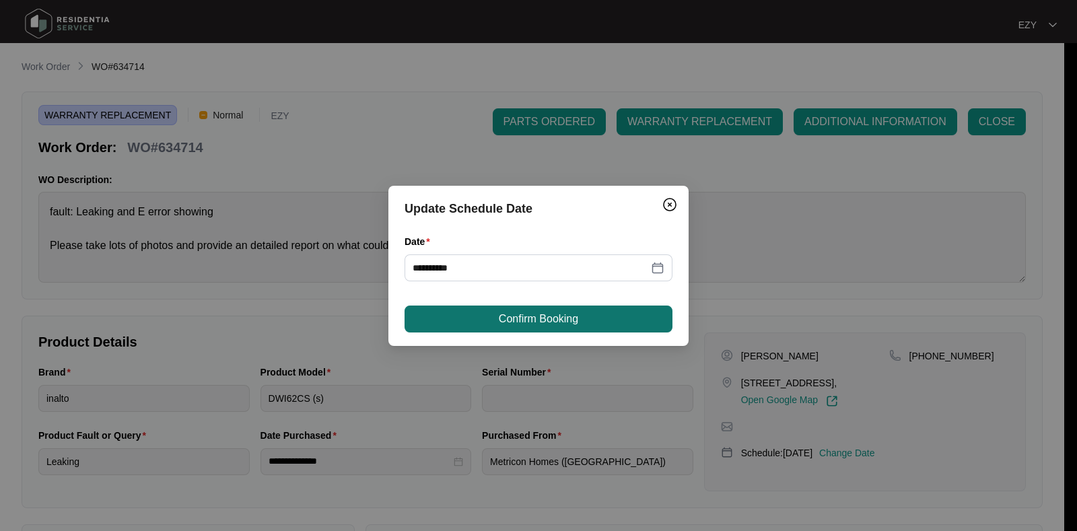
click at [499, 318] on span "Confirm Booking" at bounding box center [538, 319] width 79 height 16
